Goal: Task Accomplishment & Management: Use online tool/utility

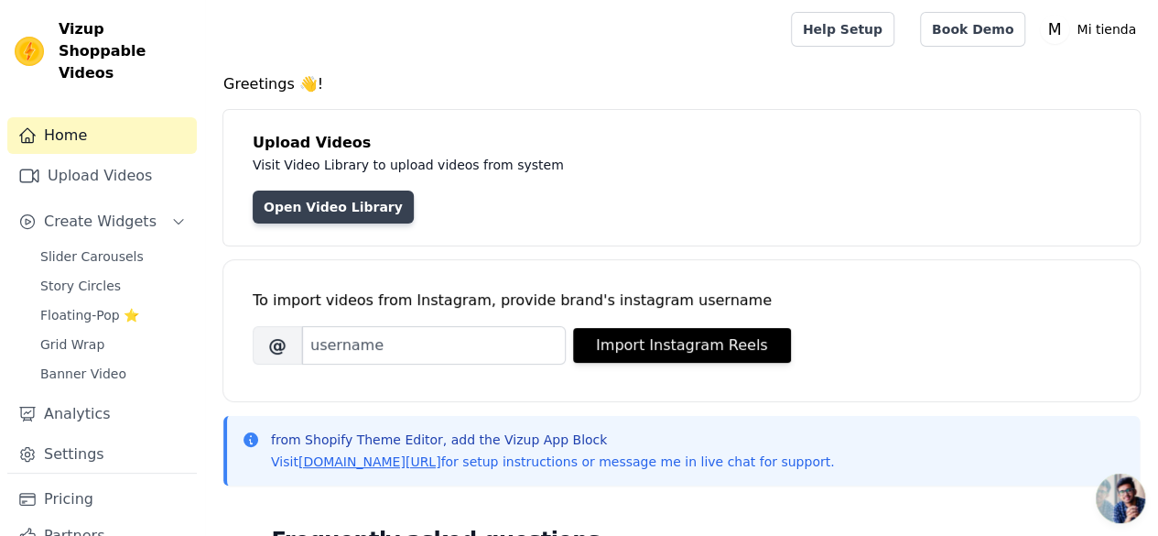
click at [292, 200] on link "Open Video Library" at bounding box center [333, 206] width 161 height 33
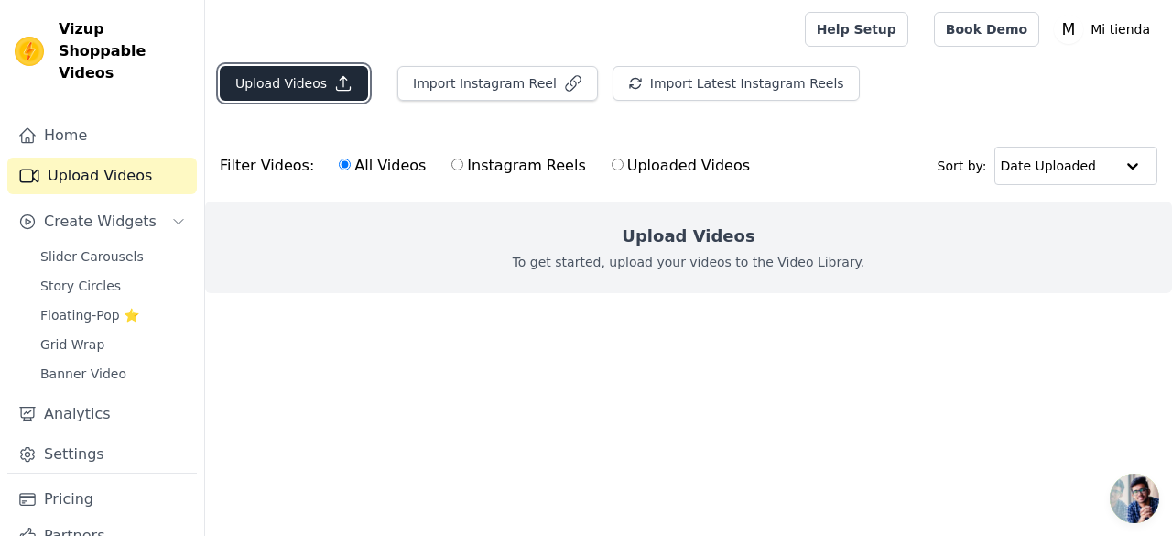
click at [296, 79] on button "Upload Videos" at bounding box center [294, 83] width 148 height 35
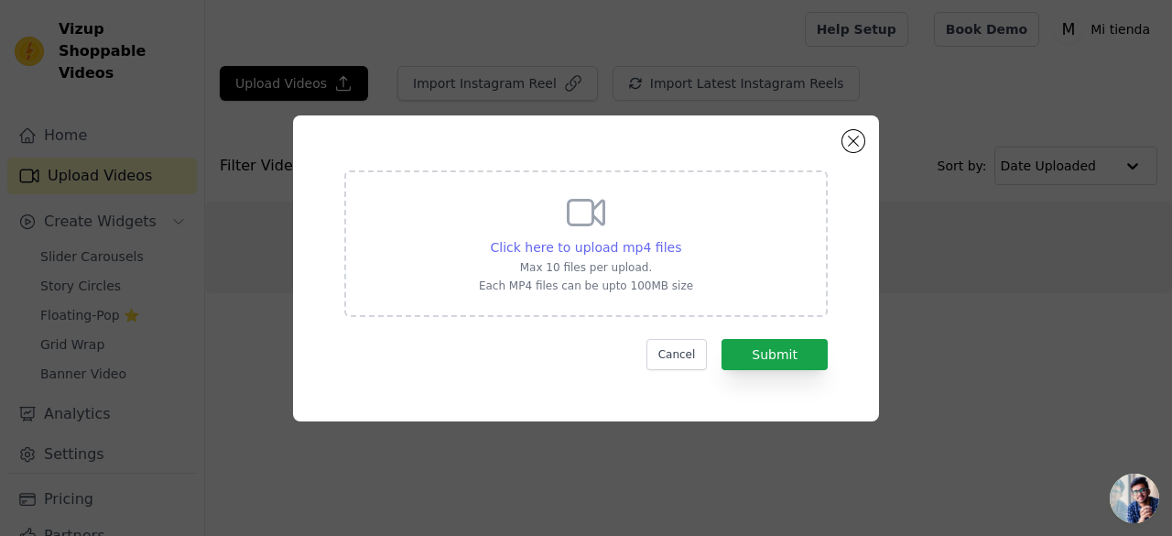
click at [577, 247] on span "Click here to upload mp4 files" at bounding box center [586, 247] width 191 height 15
click at [680, 238] on input "Click here to upload mp4 files Max 10 files per upload. Each MP4 files can be u…" at bounding box center [680, 237] width 1 height 1
type input "C:\fakepath\BKN20.6 (1).mp4"
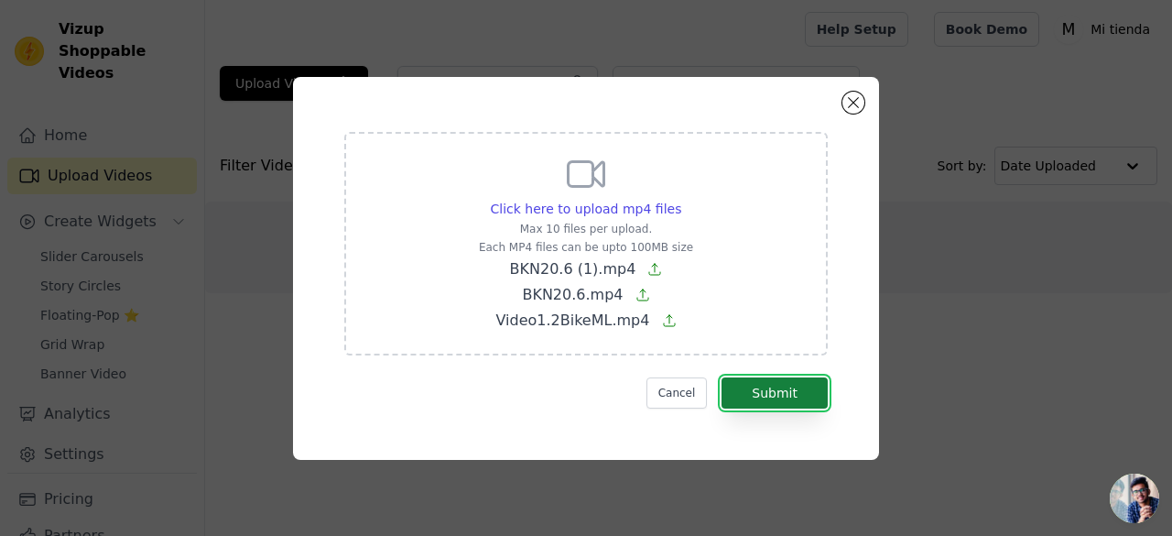
click at [784, 393] on button "Submit" at bounding box center [774, 392] width 106 height 31
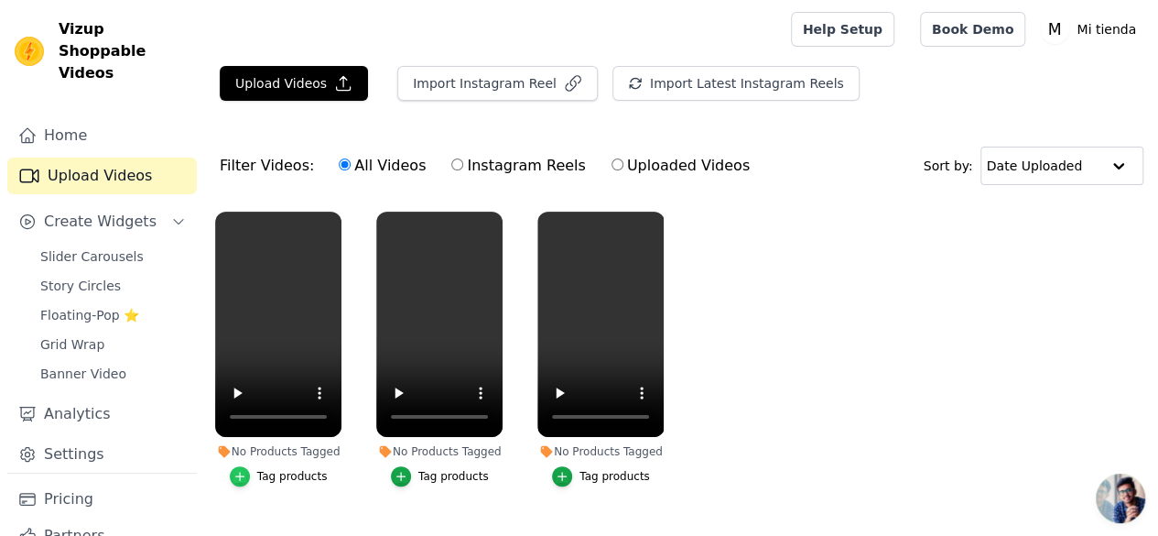
click at [240, 470] on icon "button" at bounding box center [239, 476] width 13 height 13
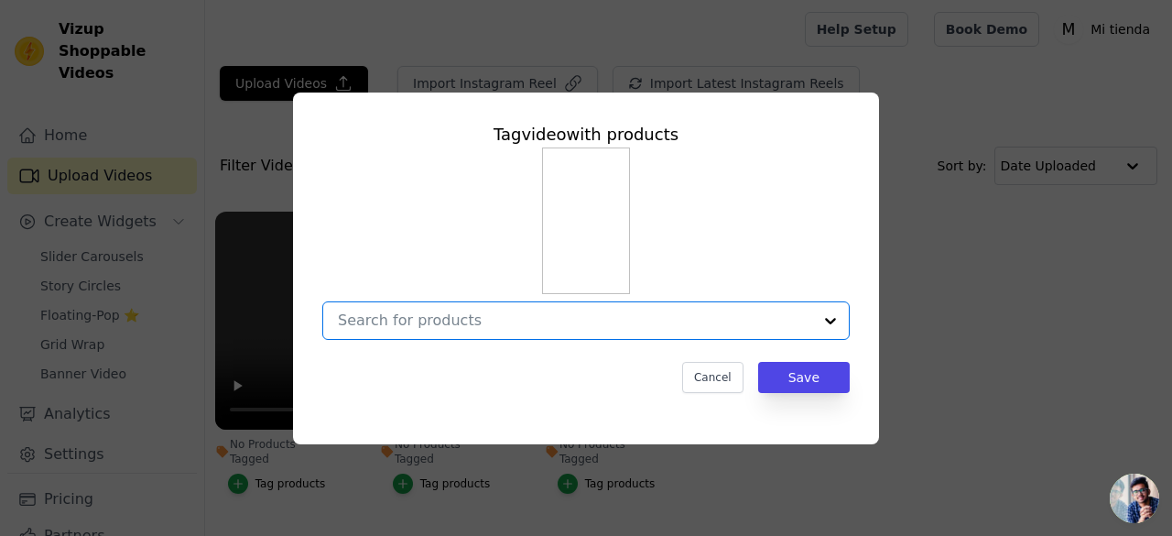
click at [487, 325] on input "No Products Tagged Tag video with products Option undefined, selected. Select i…" at bounding box center [575, 319] width 474 height 17
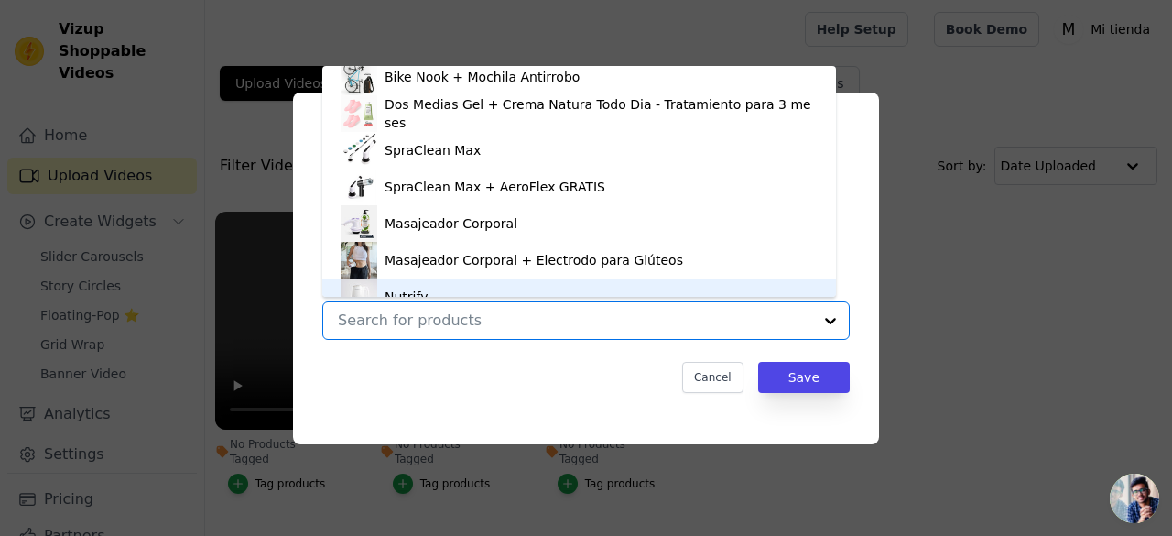
scroll to position [245, 0]
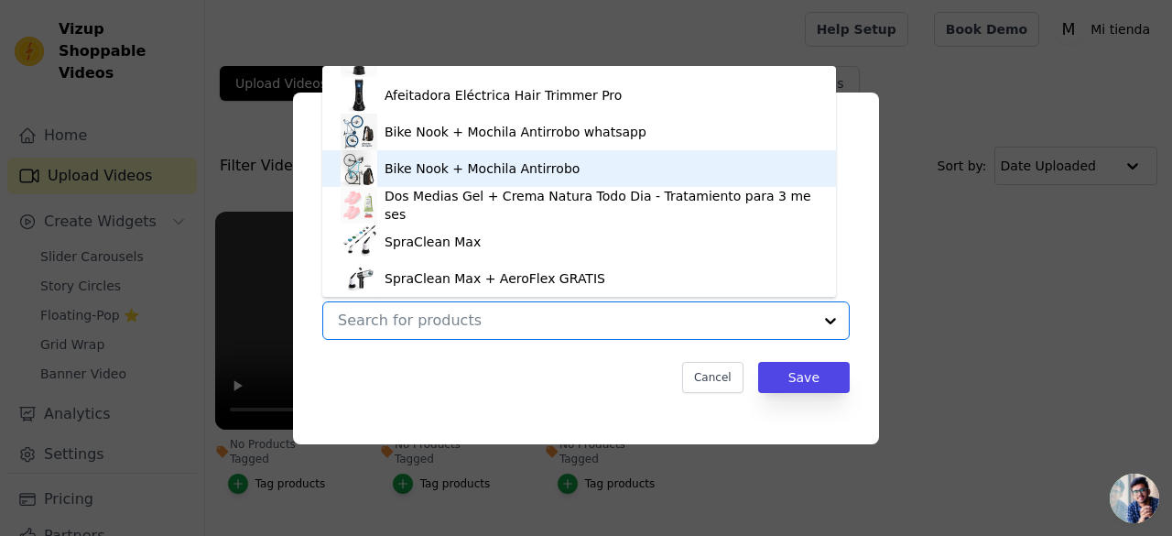
click at [540, 157] on div "Bike Nook + Mochila Antirrobo" at bounding box center [579, 168] width 477 height 37
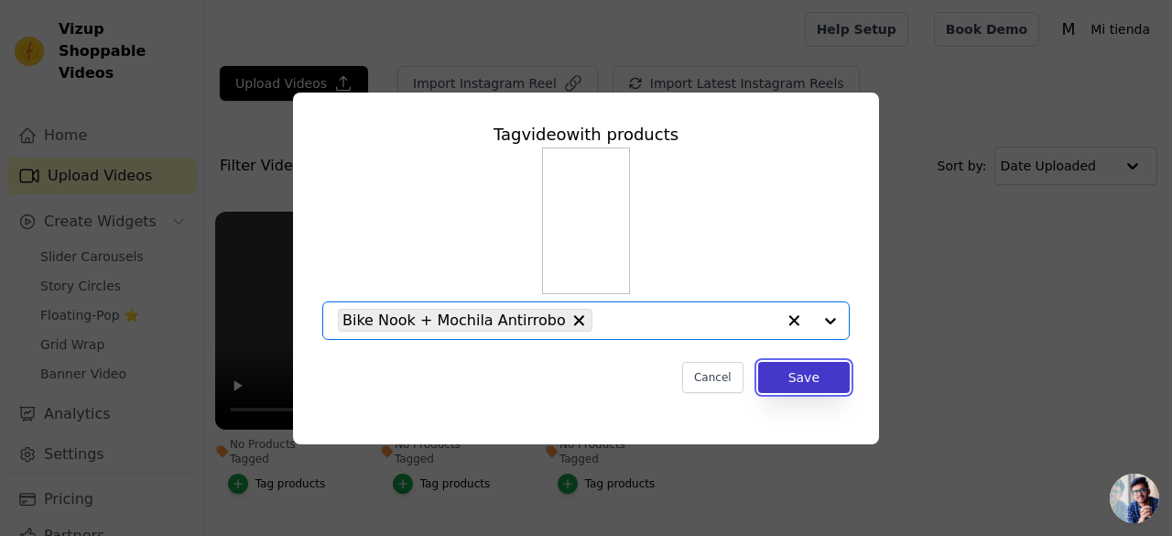
click at [787, 374] on button "Save" at bounding box center [804, 377] width 92 height 31
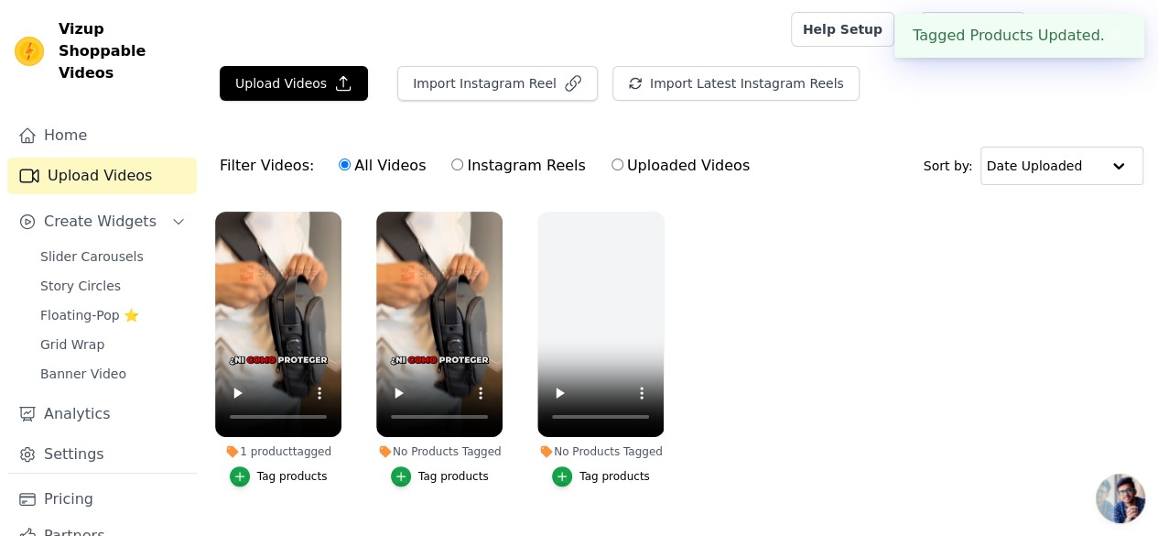
click at [436, 469] on div "Tag products" at bounding box center [453, 476] width 71 height 15
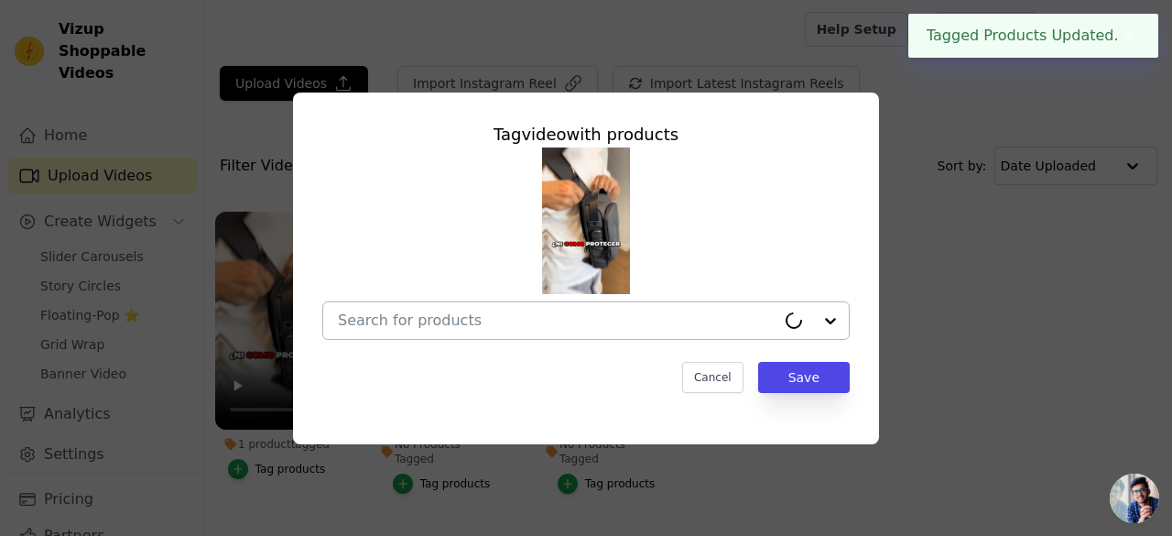
click at [526, 323] on input "No Products Tagged Tag video with products Cancel Save Tag products" at bounding box center [557, 319] width 438 height 17
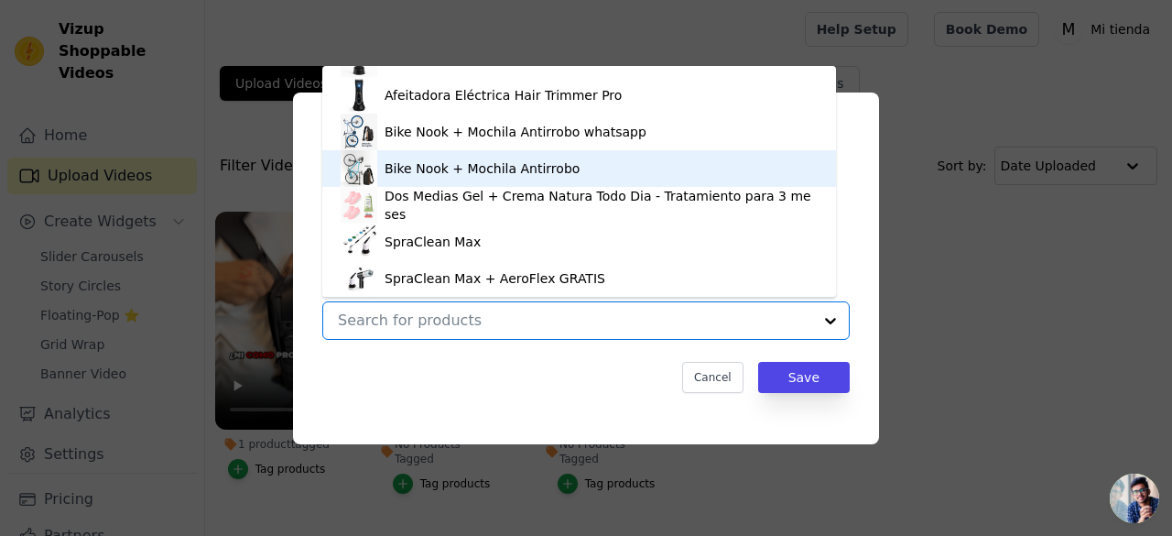
click at [490, 171] on div "Bike Nook + Mochila Antirrobo" at bounding box center [482, 168] width 195 height 18
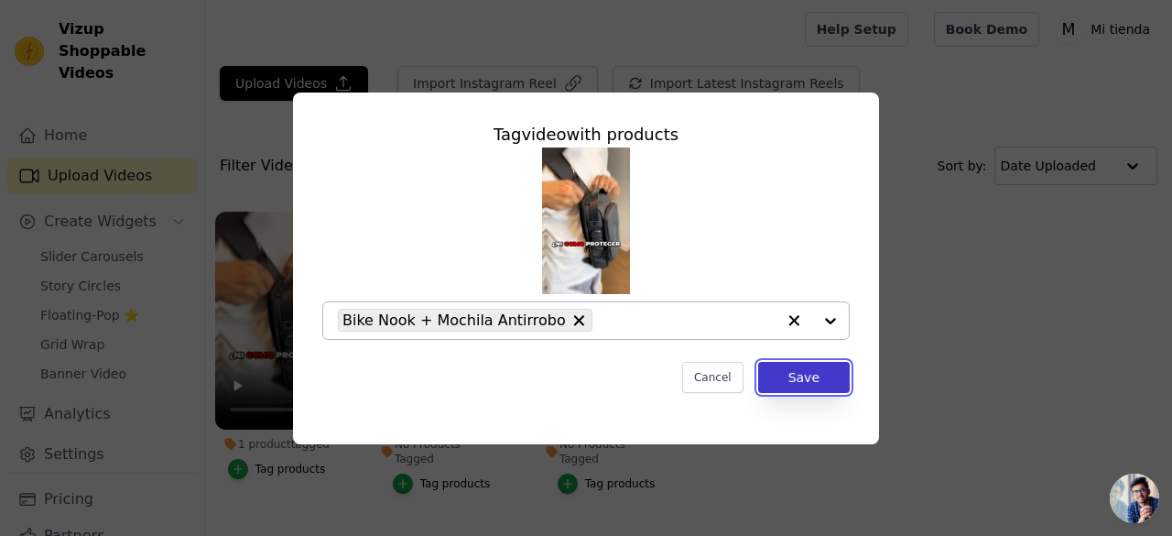
click at [781, 378] on button "Save" at bounding box center [804, 377] width 92 height 31
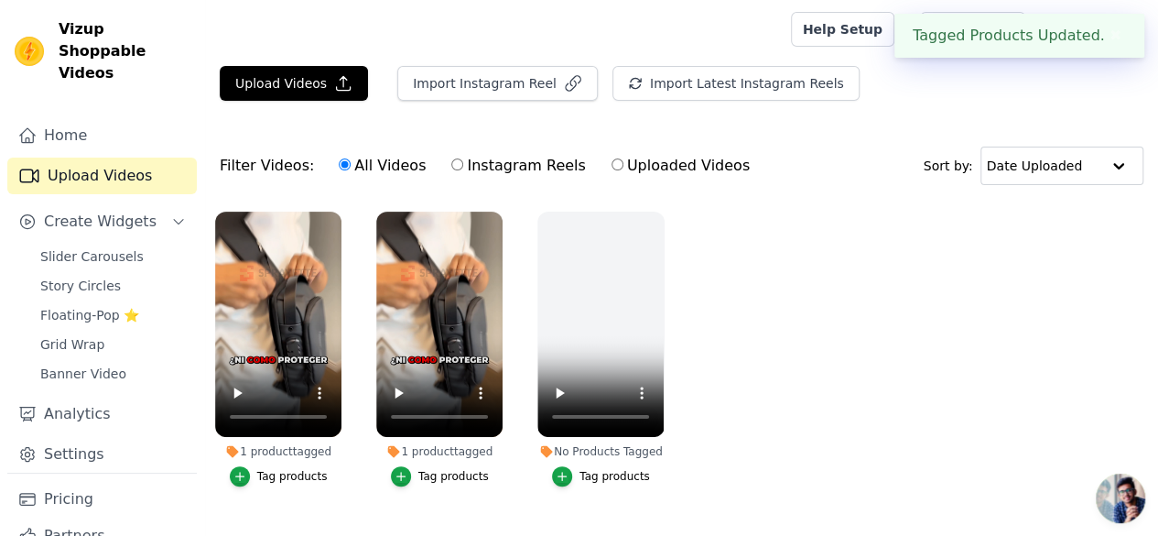
click at [607, 469] on div "Tag products" at bounding box center [615, 476] width 71 height 15
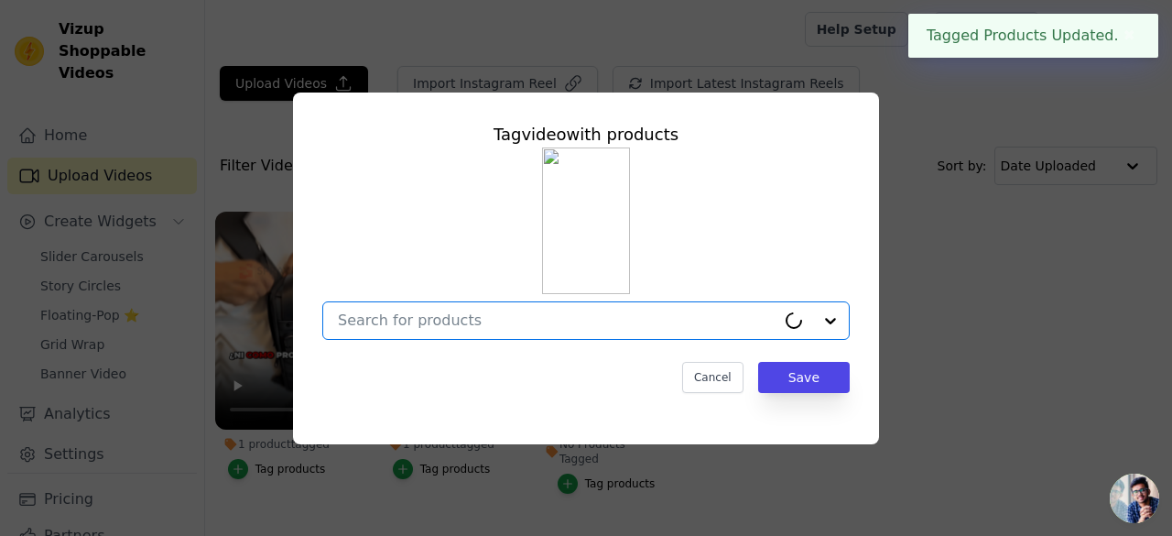
click at [715, 329] on input "No Products Tagged Tag video with products Option undefined, selected. Select i…" at bounding box center [557, 319] width 438 height 17
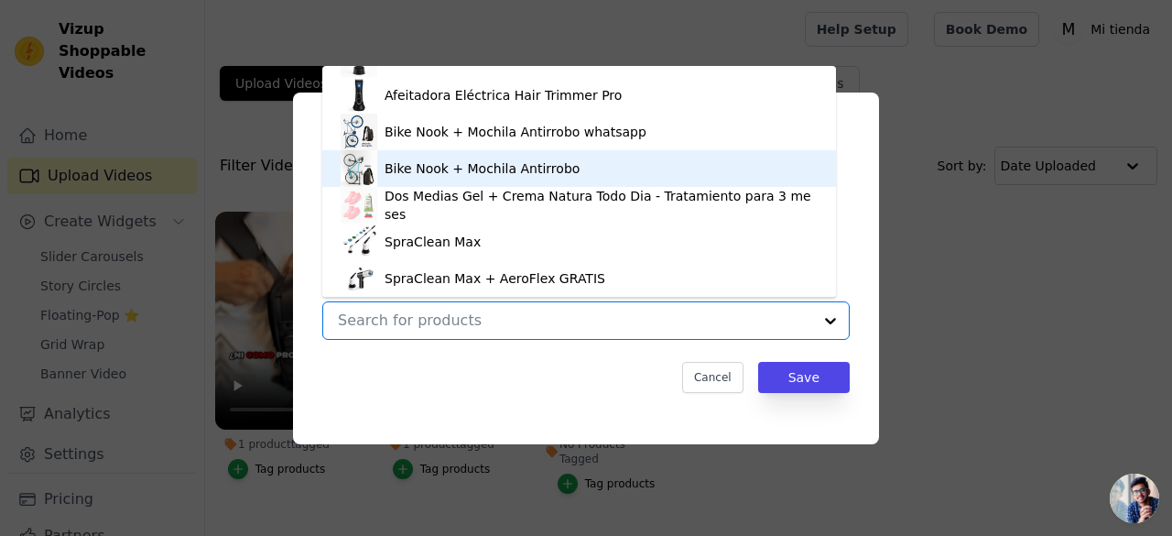
click at [533, 171] on div "Bike Nook + Mochila Antirrobo" at bounding box center [482, 168] width 195 height 18
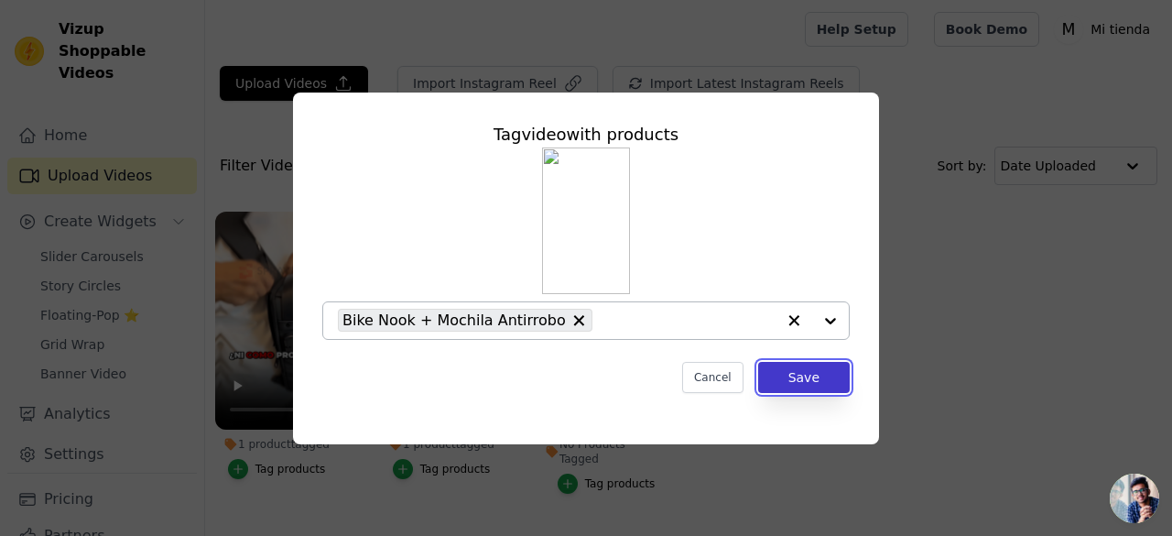
click at [804, 392] on button "Save" at bounding box center [804, 377] width 92 height 31
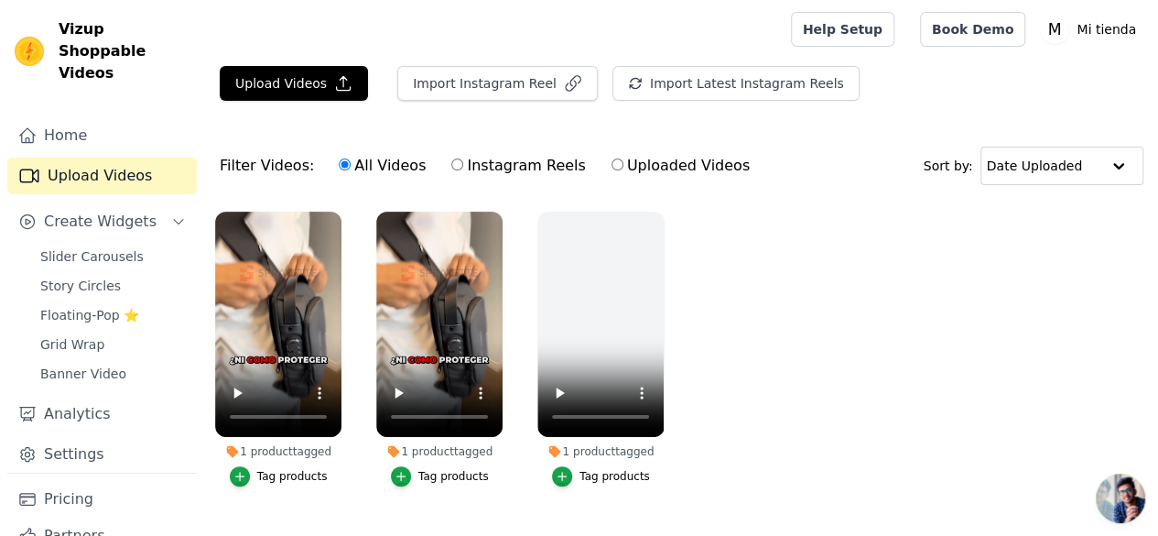
click at [298, 469] on div "Tag products" at bounding box center [292, 476] width 71 height 15
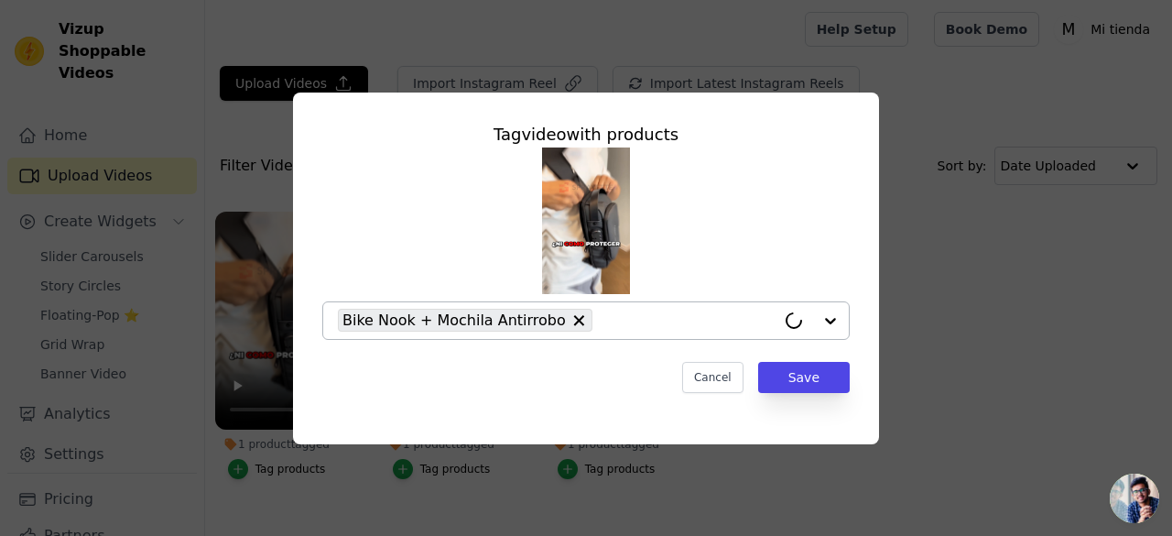
click at [616, 319] on input "1 product tagged Tag video with products Bike Nook + Mochila Antirrobo Cancel S…" at bounding box center [689, 319] width 174 height 17
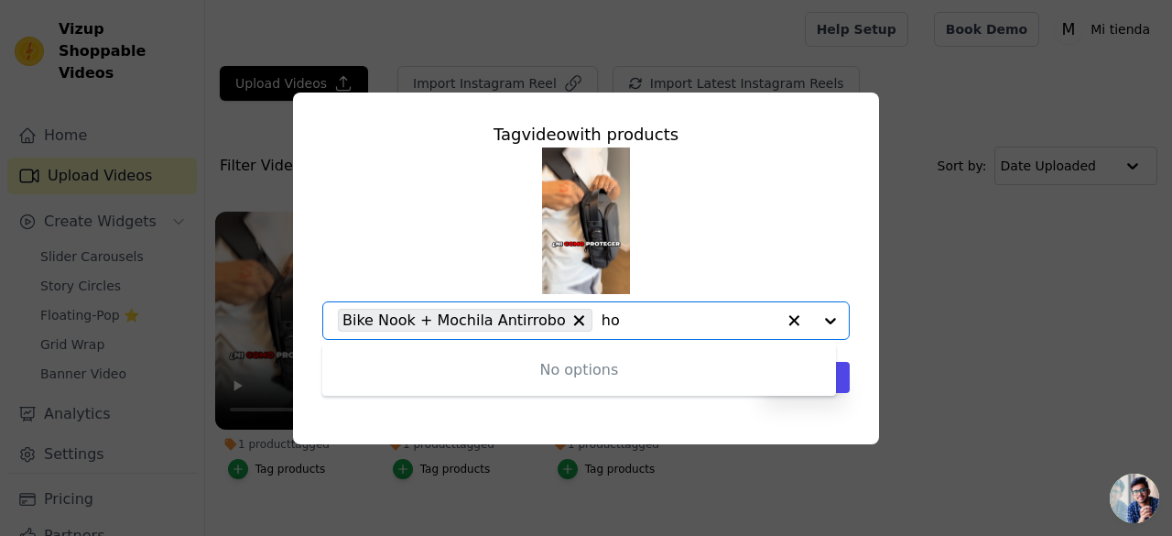
type input "h"
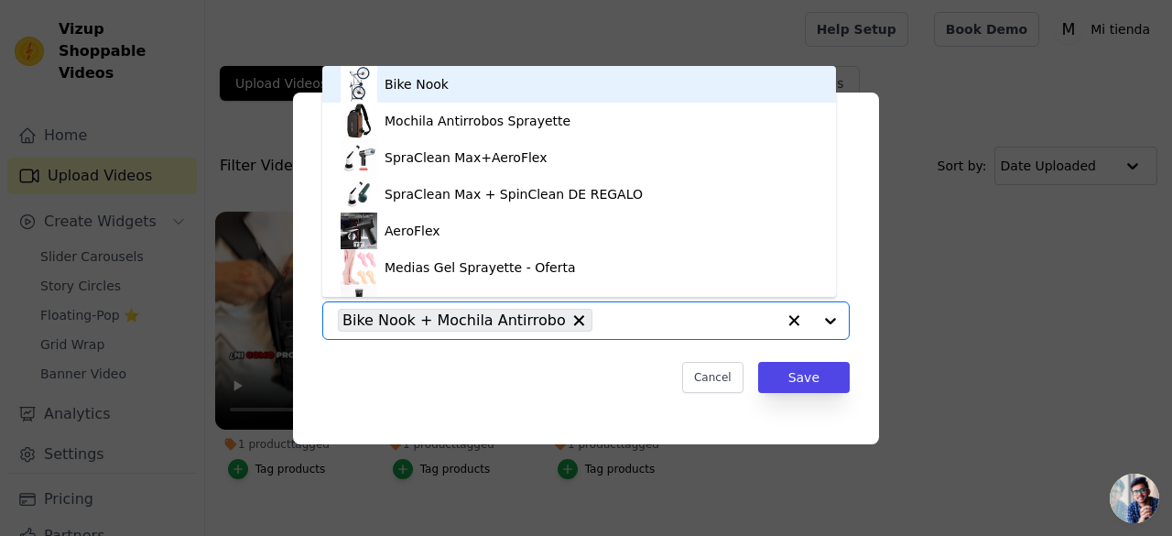
click at [980, 283] on div "Tag video with products Bike Nook Mochila Antirrobos Sprayette SpraClean Max+Ae…" at bounding box center [585, 268] width 1113 height 410
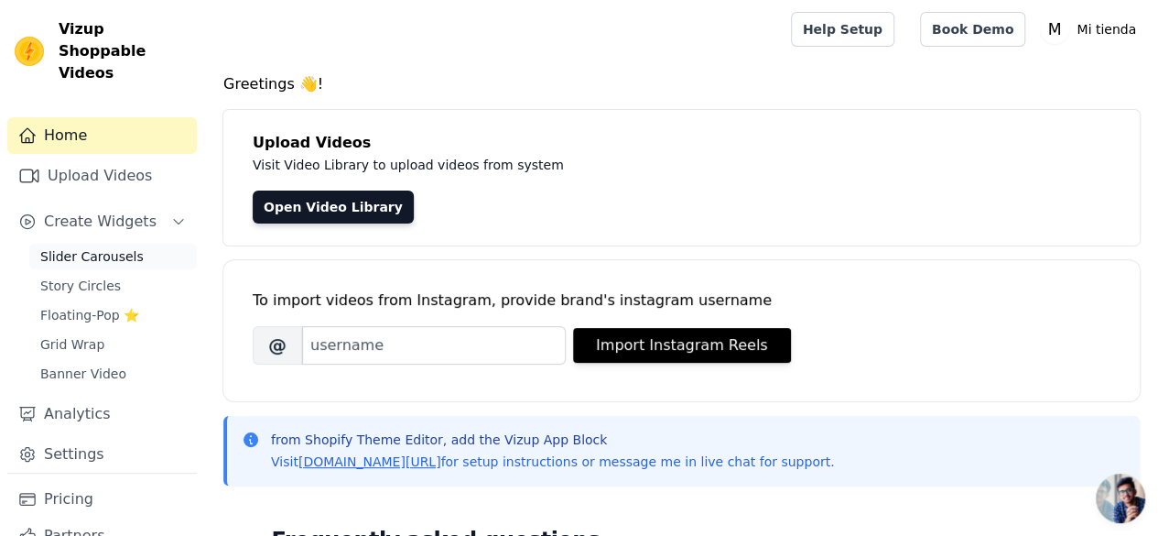
click at [86, 247] on span "Slider Carousels" at bounding box center [91, 256] width 103 height 18
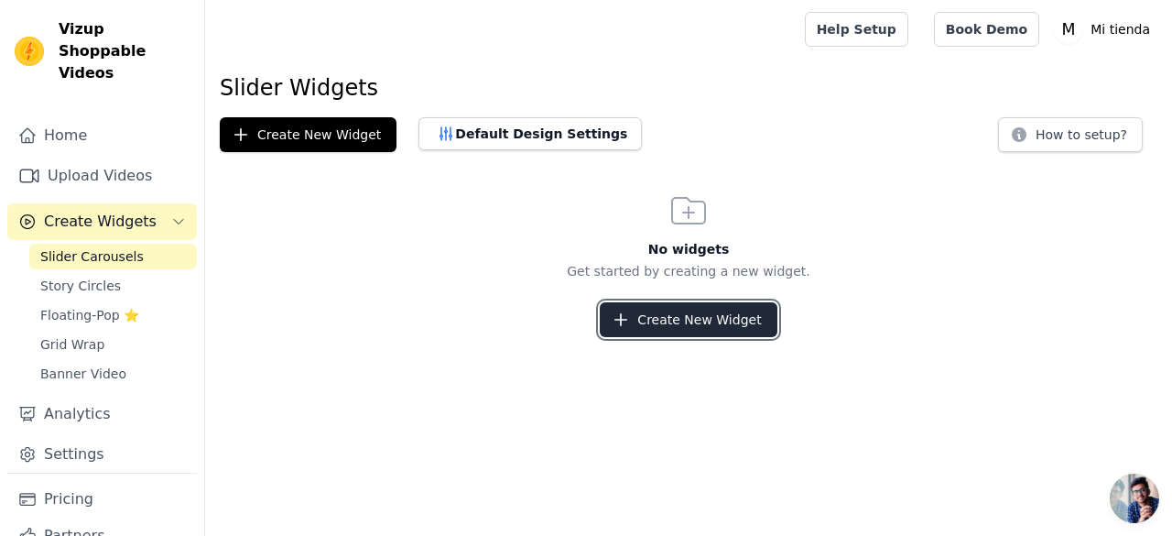
click at [630, 310] on icon "button" at bounding box center [621, 319] width 18 height 18
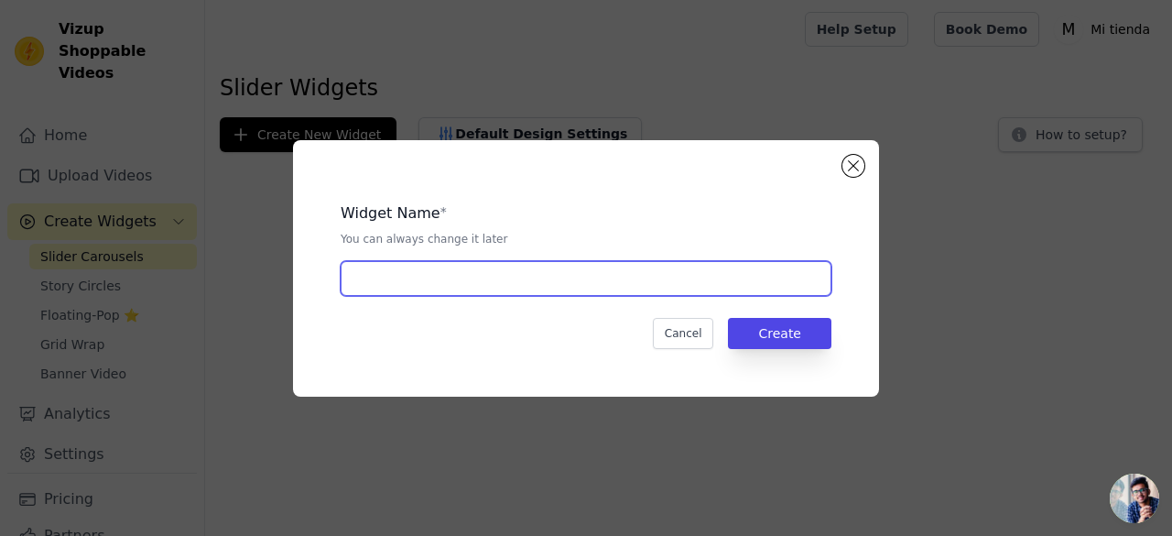
click at [529, 276] on input "text" at bounding box center [586, 278] width 491 height 35
type input "Bike"
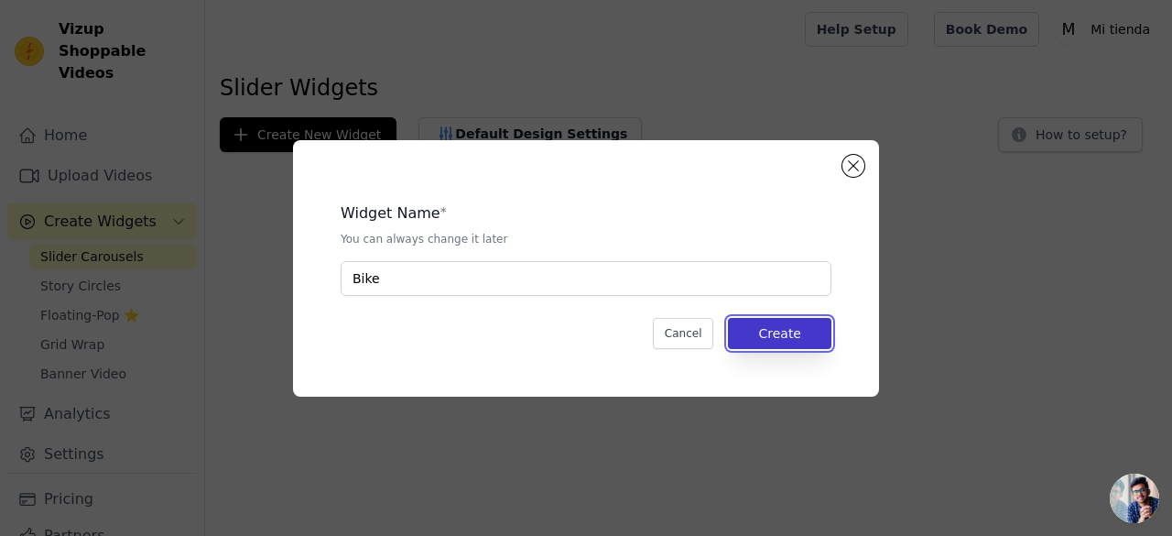
click at [782, 336] on button "Create" at bounding box center [779, 333] width 103 height 31
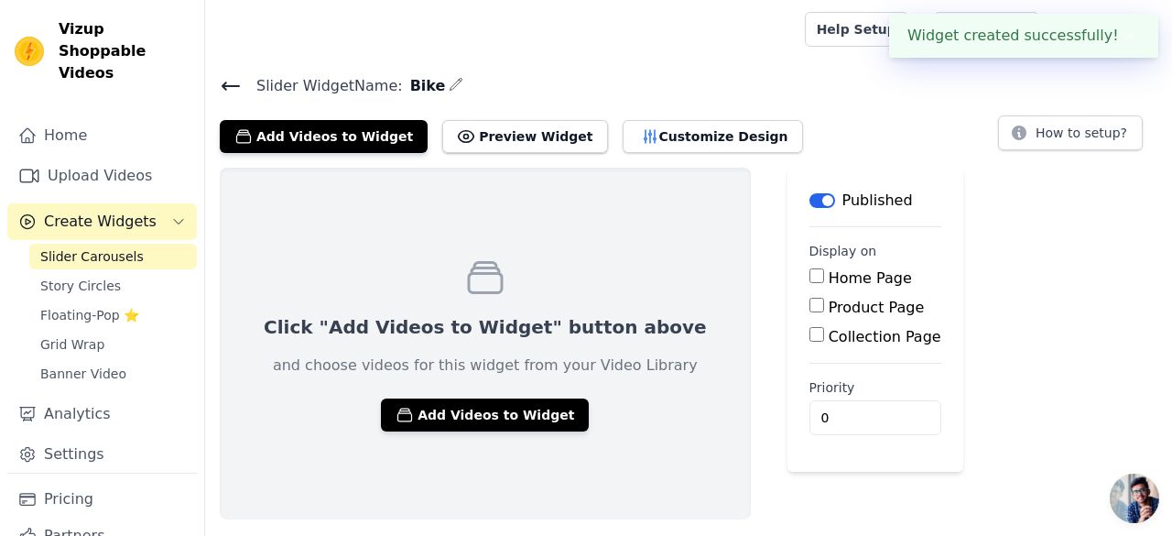
click at [809, 274] on input "Home Page" at bounding box center [816, 275] width 15 height 15
checkbox input "true"
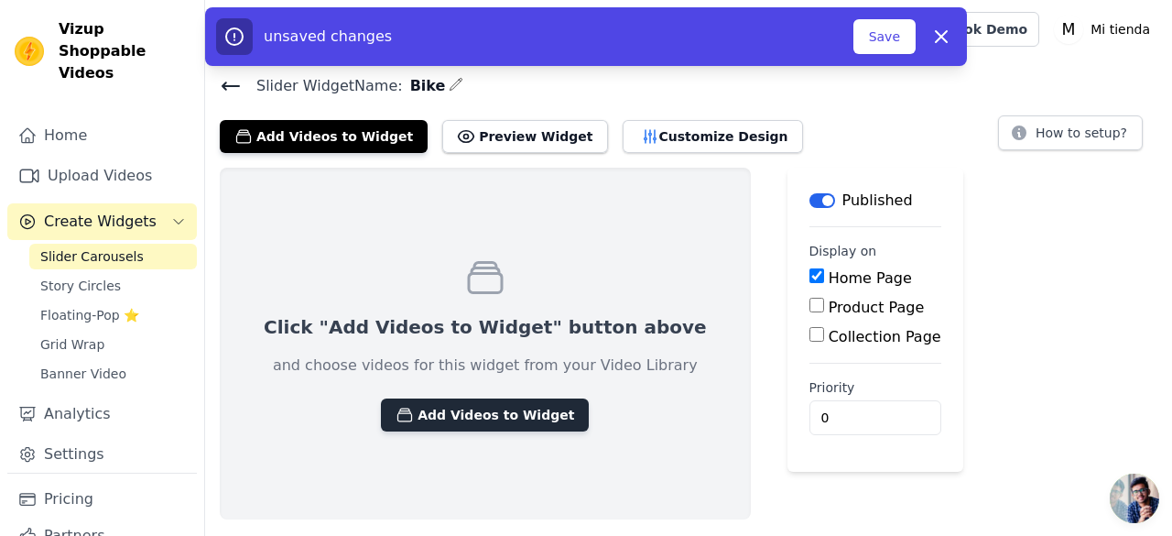
click at [498, 418] on button "Add Videos to Widget" at bounding box center [485, 414] width 208 height 33
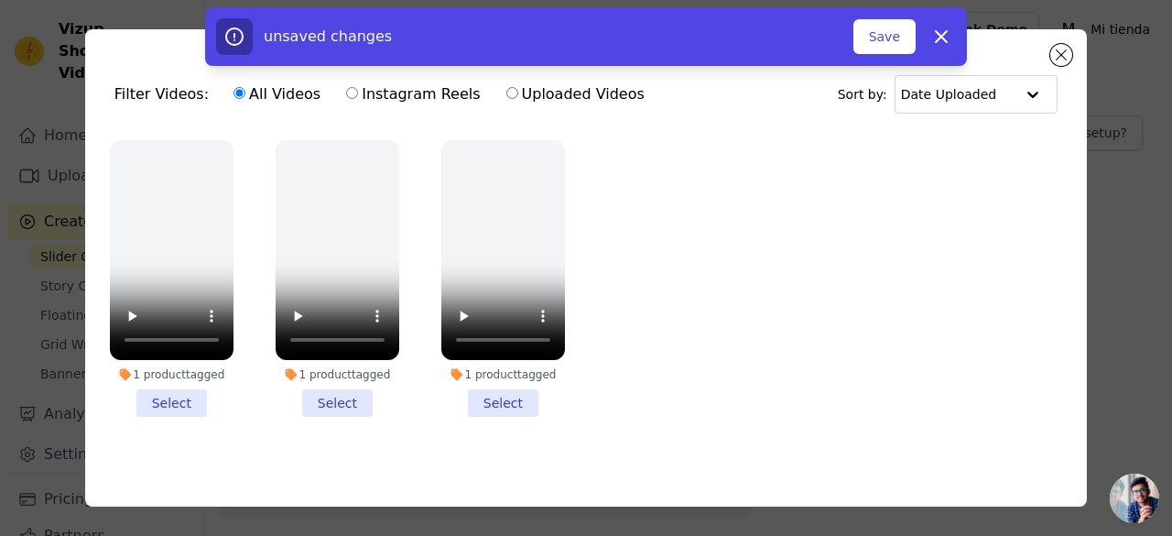
click at [165, 402] on li "1 product tagged Select" at bounding box center [172, 278] width 124 height 277
click at [0, 0] on input "1 product tagged Select" at bounding box center [0, 0] width 0 height 0
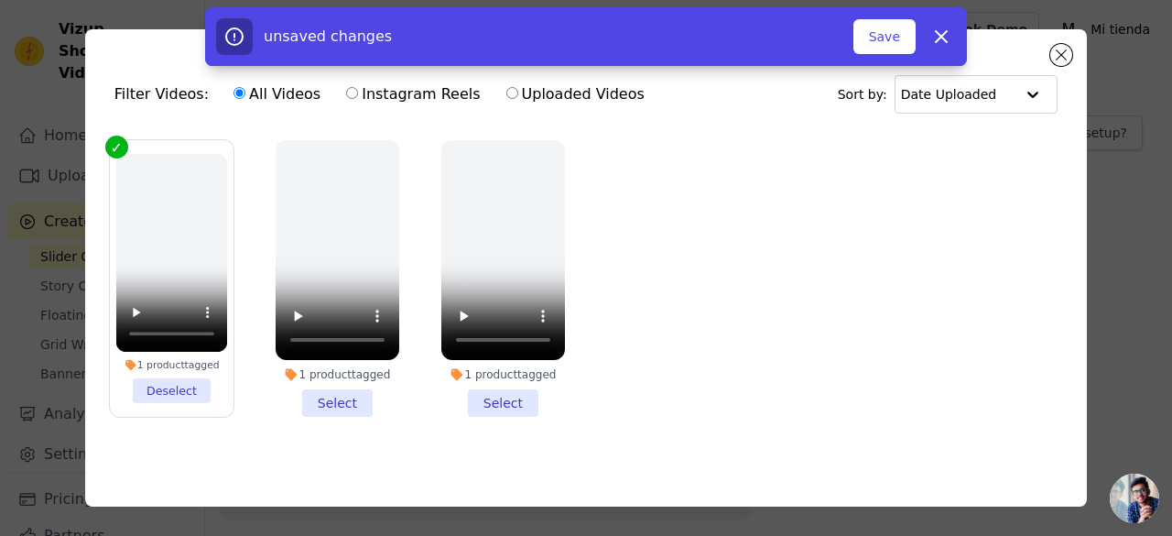
click at [317, 395] on li "1 product tagged Select" at bounding box center [338, 278] width 124 height 277
click at [0, 0] on input "1 product tagged Select" at bounding box center [0, 0] width 0 height 0
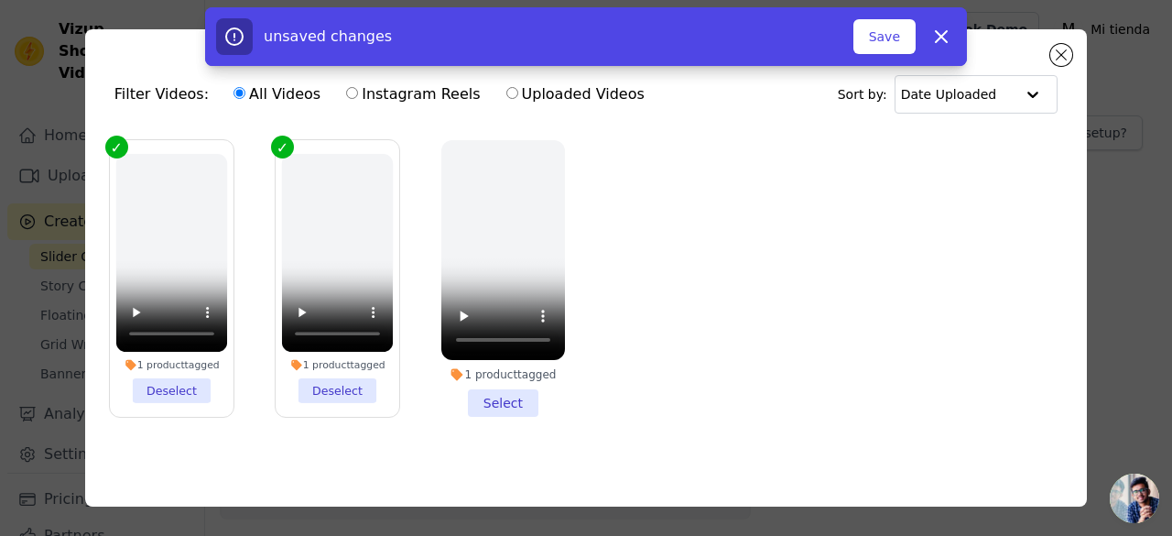
click at [476, 390] on li "1 product tagged Select" at bounding box center [503, 278] width 124 height 277
click at [0, 0] on input "1 product tagged Select" at bounding box center [0, 0] width 0 height 0
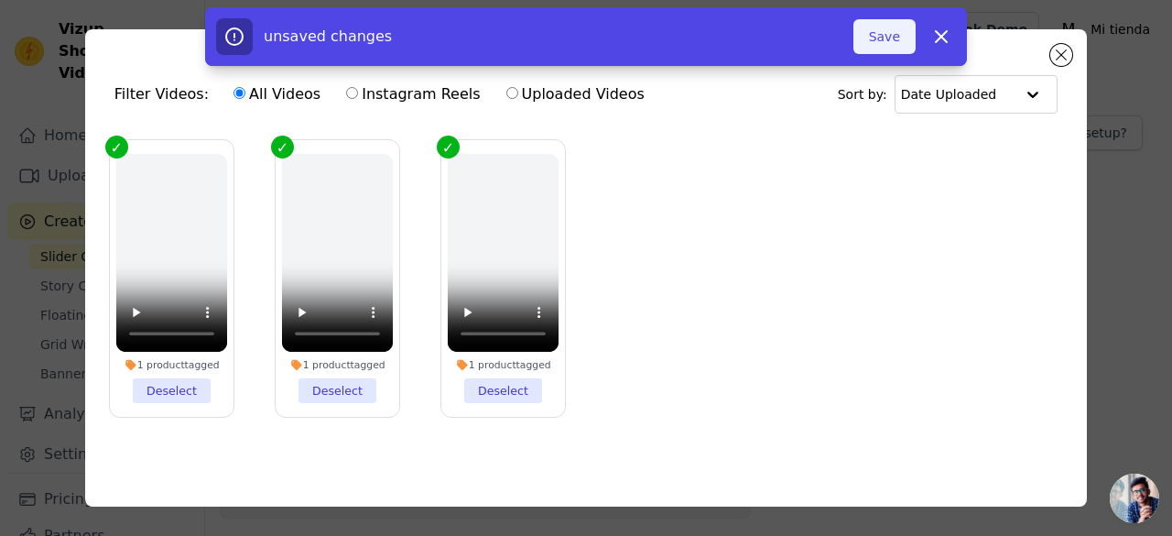
click at [879, 33] on button "Save" at bounding box center [884, 36] width 62 height 35
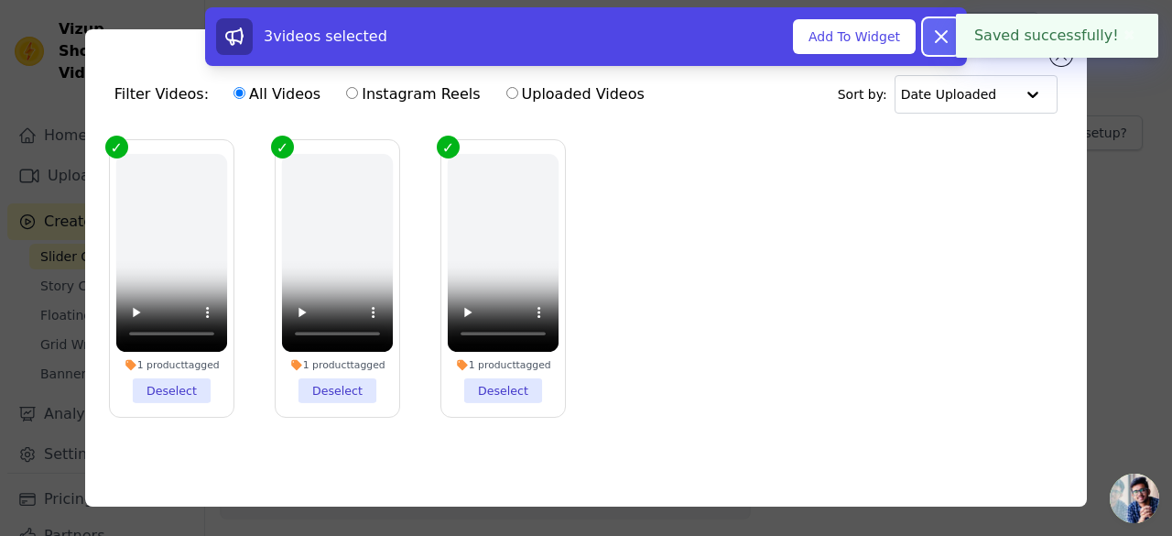
click at [943, 33] on icon at bounding box center [941, 36] width 11 height 11
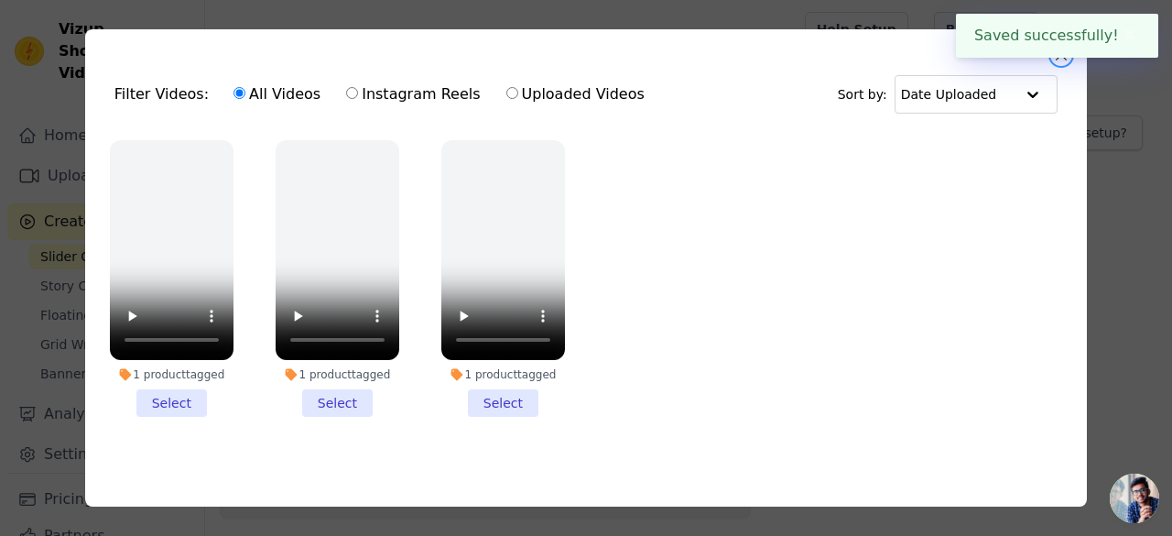
click at [1061, 60] on button "Close modal" at bounding box center [1061, 55] width 22 height 22
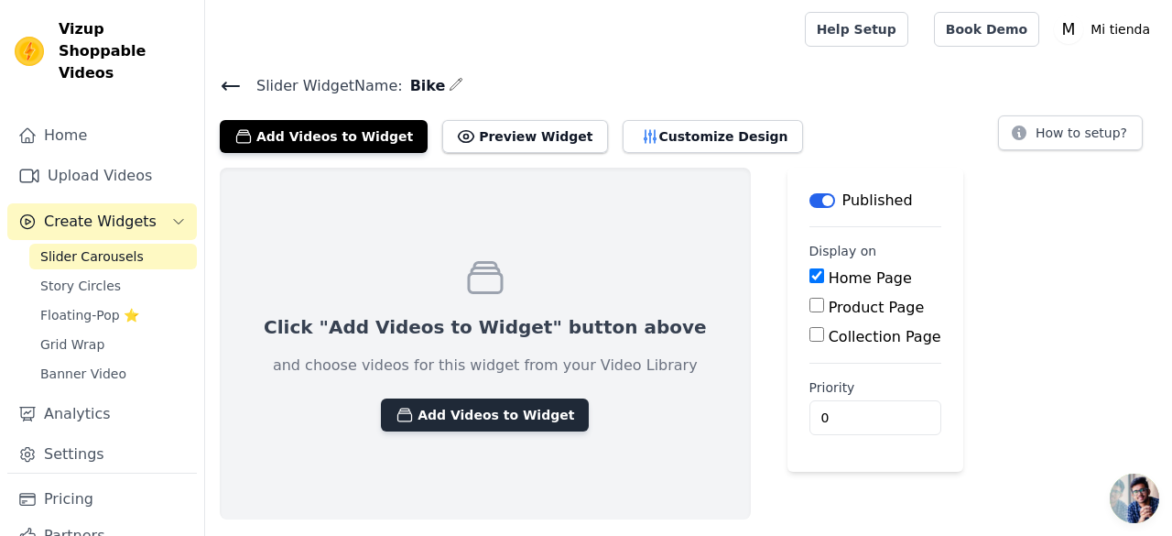
click at [473, 424] on button "Add Videos to Widget" at bounding box center [485, 414] width 208 height 33
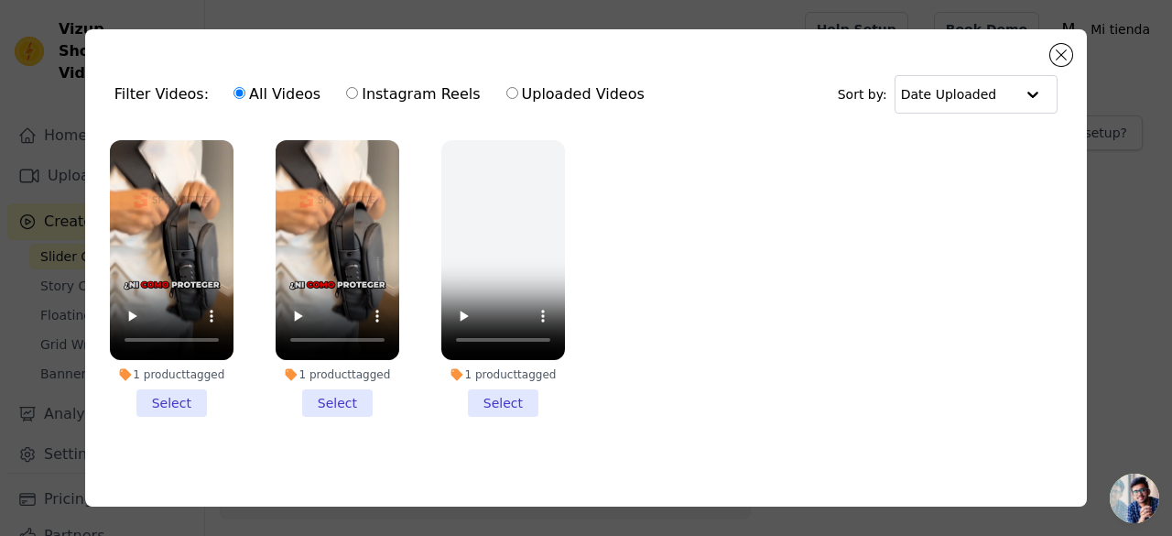
click at [168, 396] on li "1 product tagged Select" at bounding box center [172, 278] width 124 height 277
click at [0, 0] on input "1 product tagged Select" at bounding box center [0, 0] width 0 height 0
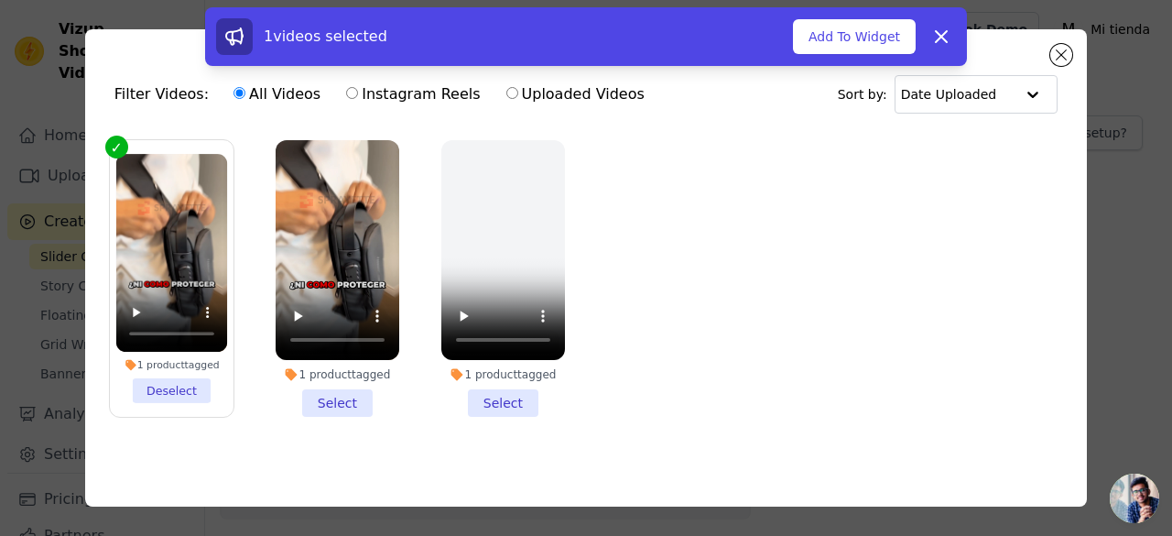
click at [345, 379] on li "1 product tagged Select" at bounding box center [338, 278] width 124 height 277
click at [0, 0] on input "1 product tagged Select" at bounding box center [0, 0] width 0 height 0
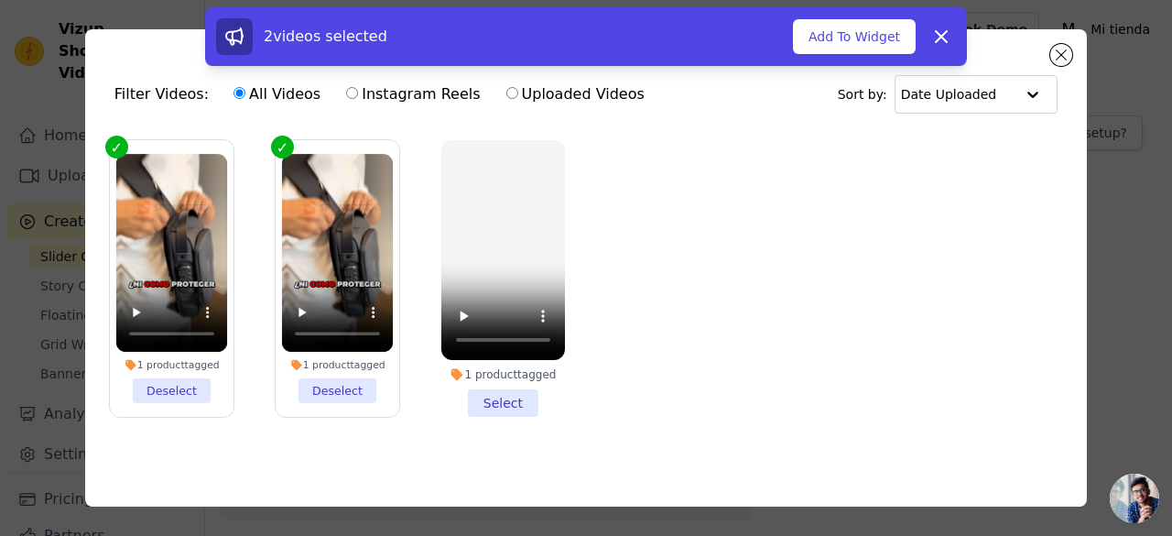
click at [502, 402] on li "1 product tagged Select" at bounding box center [503, 278] width 124 height 277
click at [0, 0] on input "1 product tagged Select" at bounding box center [0, 0] width 0 height 0
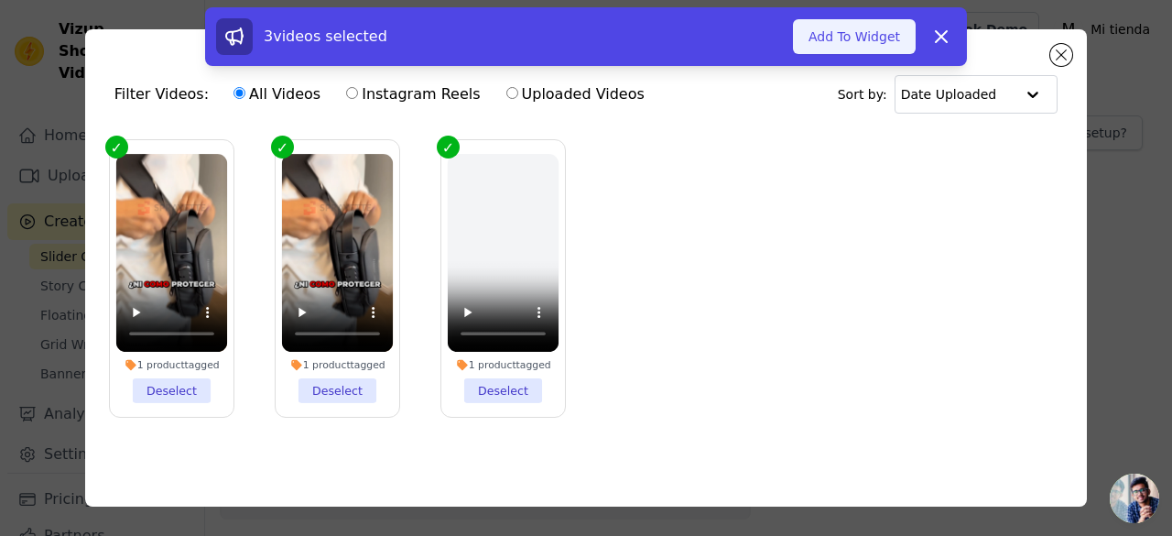
click at [852, 36] on button "Add To Widget" at bounding box center [854, 36] width 123 height 35
